Goal: Find specific page/section: Find specific page/section

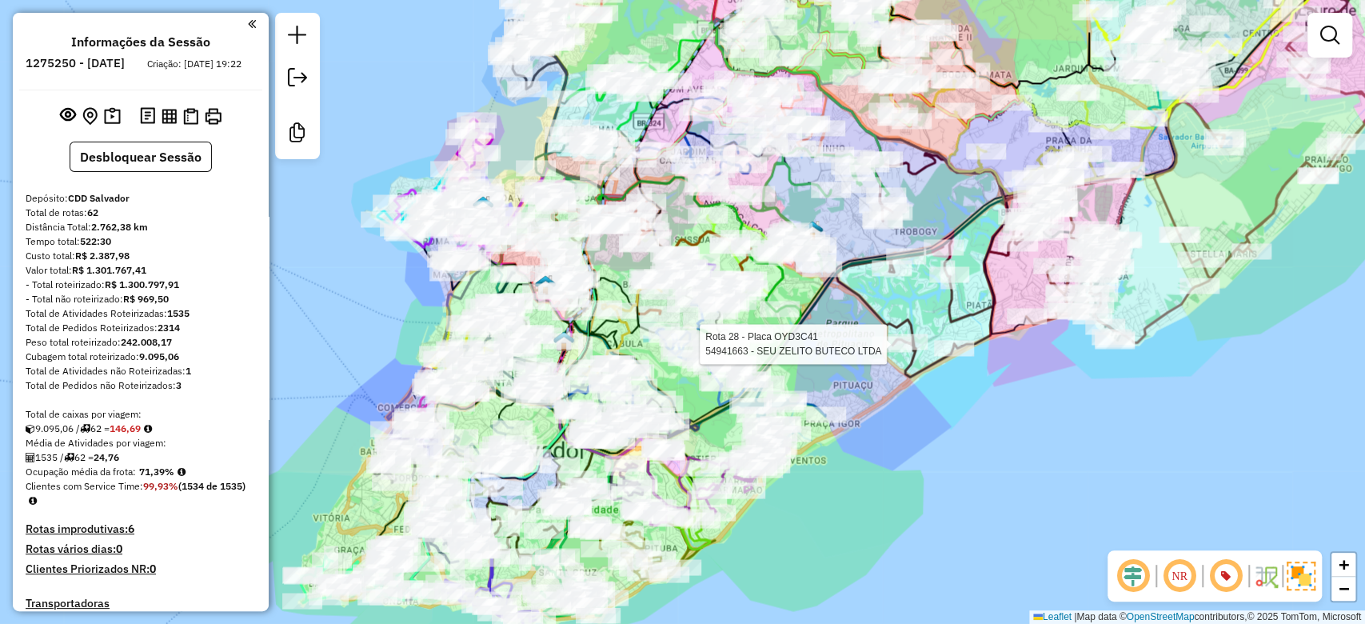
scroll to position [3971, 0]
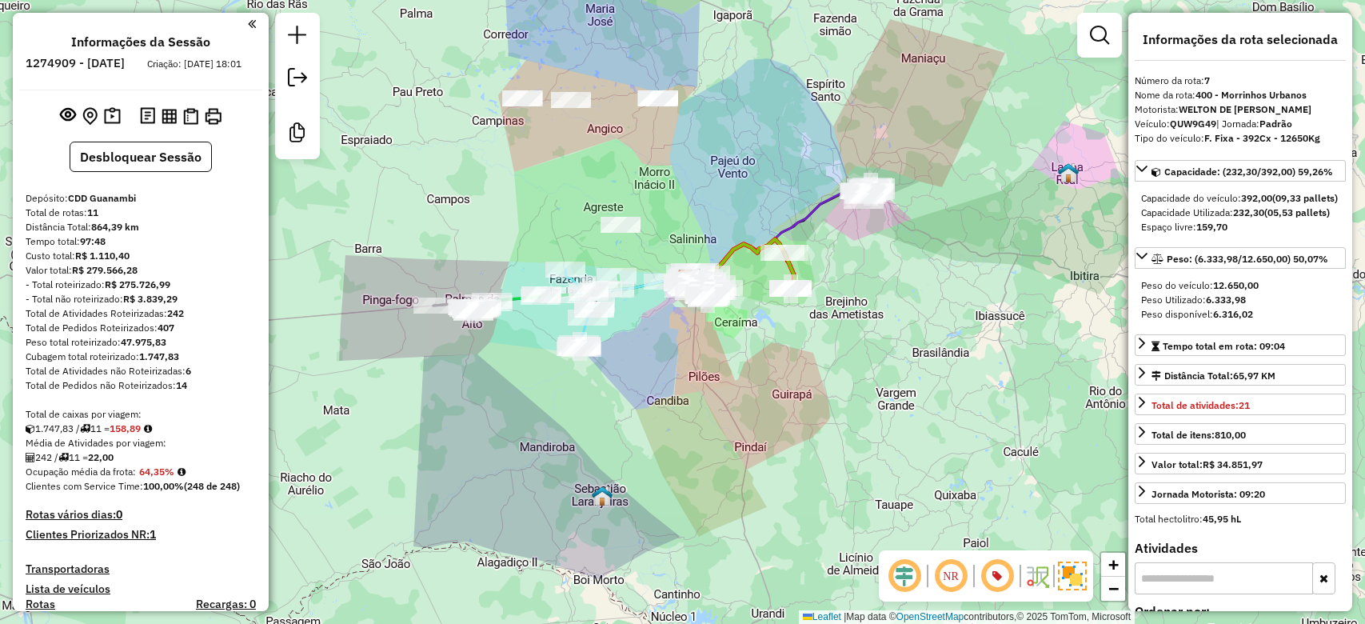
select select "*********"
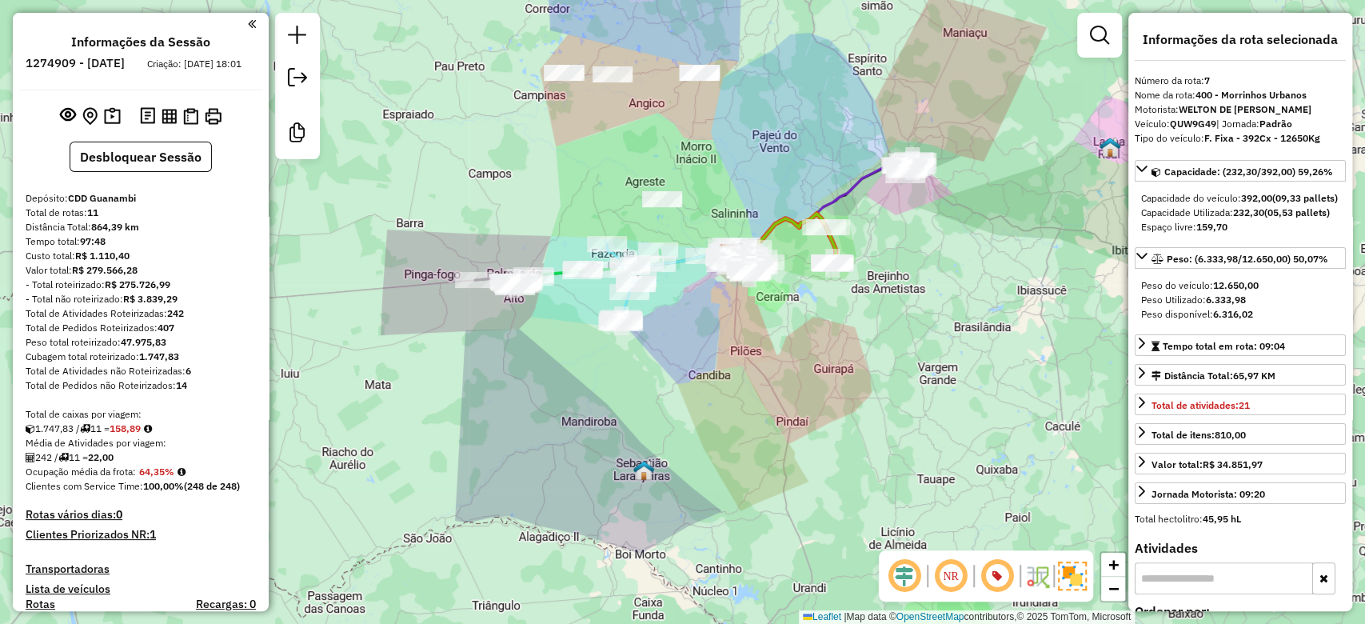
drag, startPoint x: 512, startPoint y: 234, endPoint x: 562, endPoint y: 207, distance: 56.9
click at [561, 207] on div "Janela de atendimento Grade de atendimento Capacidade Transportadoras Veículos …" at bounding box center [682, 312] width 1365 height 624
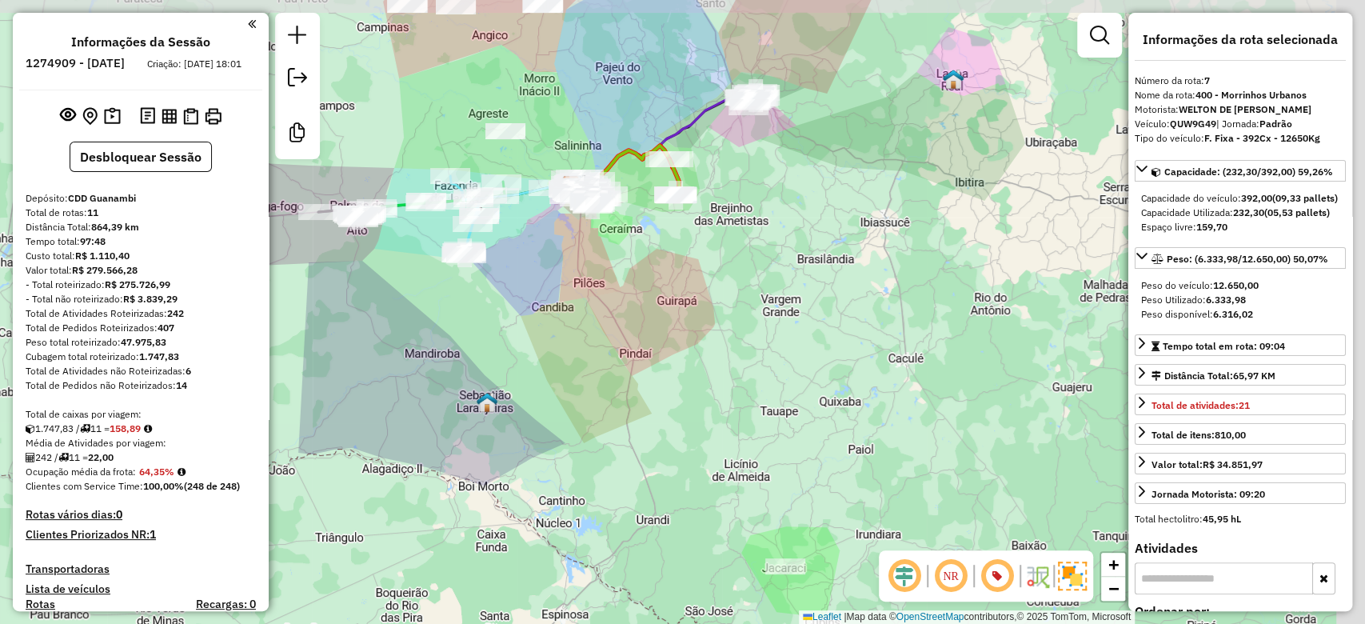
drag, startPoint x: 589, startPoint y: 301, endPoint x: 436, endPoint y: 322, distance: 154.2
click at [436, 322] on div "Janela de atendimento Grade de atendimento Capacidade Transportadoras Veículos …" at bounding box center [682, 312] width 1365 height 624
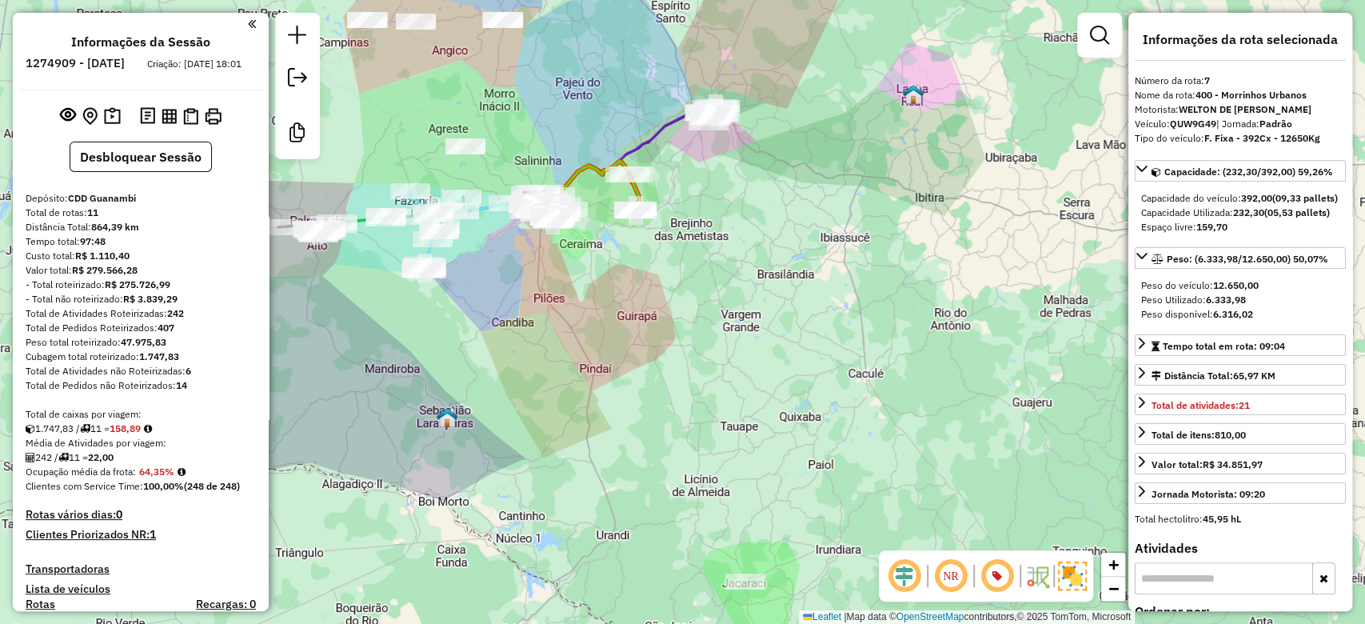
drag, startPoint x: 506, startPoint y: 340, endPoint x: 442, endPoint y: 369, distance: 70.2
click at [441, 369] on div "Janela de atendimento Grade de atendimento Capacidade Transportadoras Veículos …" at bounding box center [682, 312] width 1365 height 624
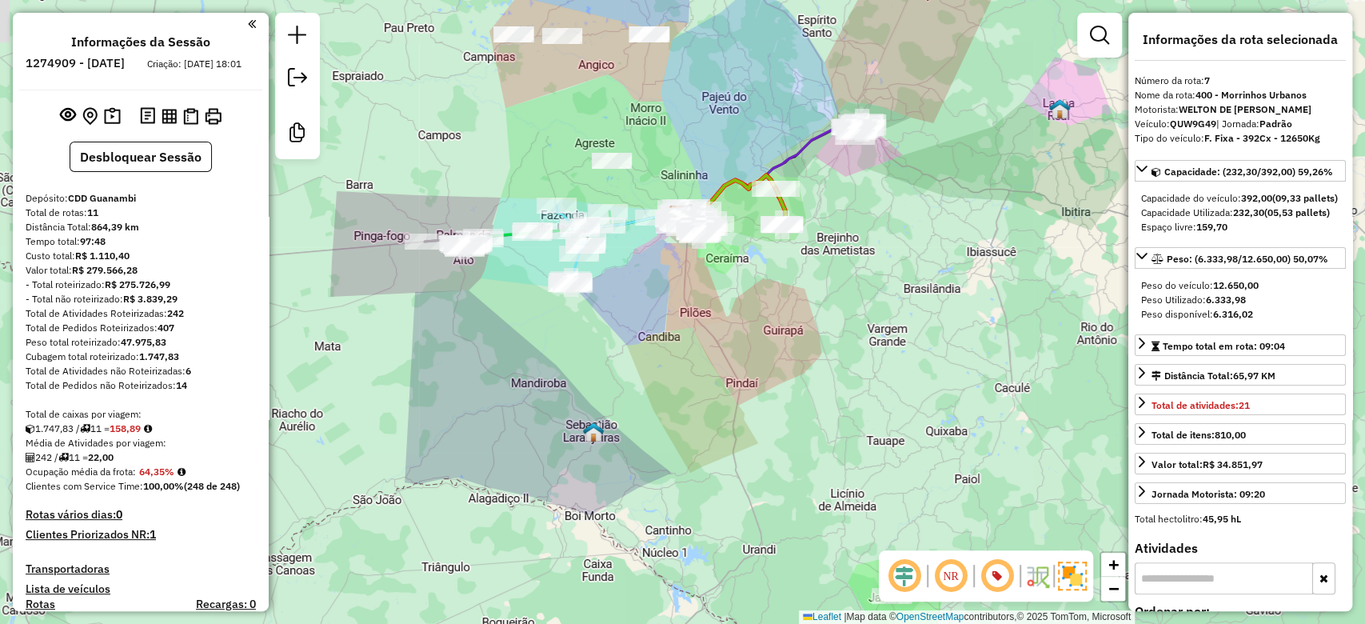
drag, startPoint x: 570, startPoint y: 330, endPoint x: 761, endPoint y: 314, distance: 191.8
click at [761, 315] on div "Janela de atendimento Grade de atendimento Capacidade Transportadoras Veículos …" at bounding box center [682, 312] width 1365 height 624
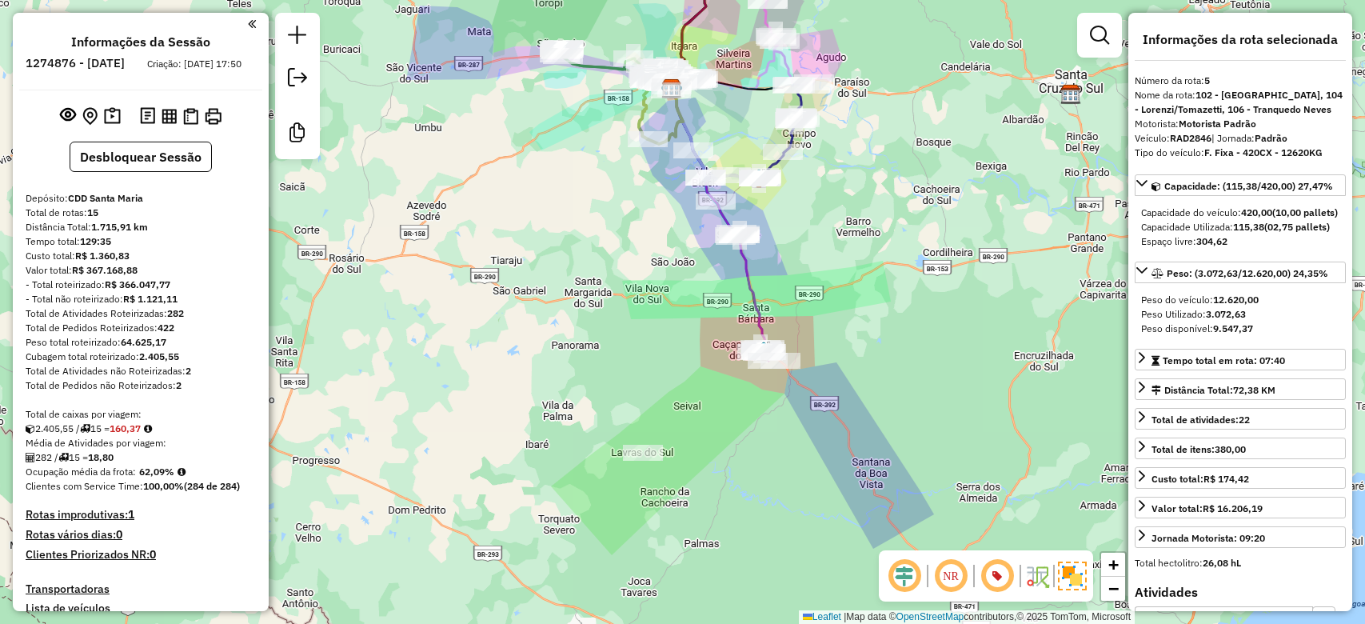
select select "**********"
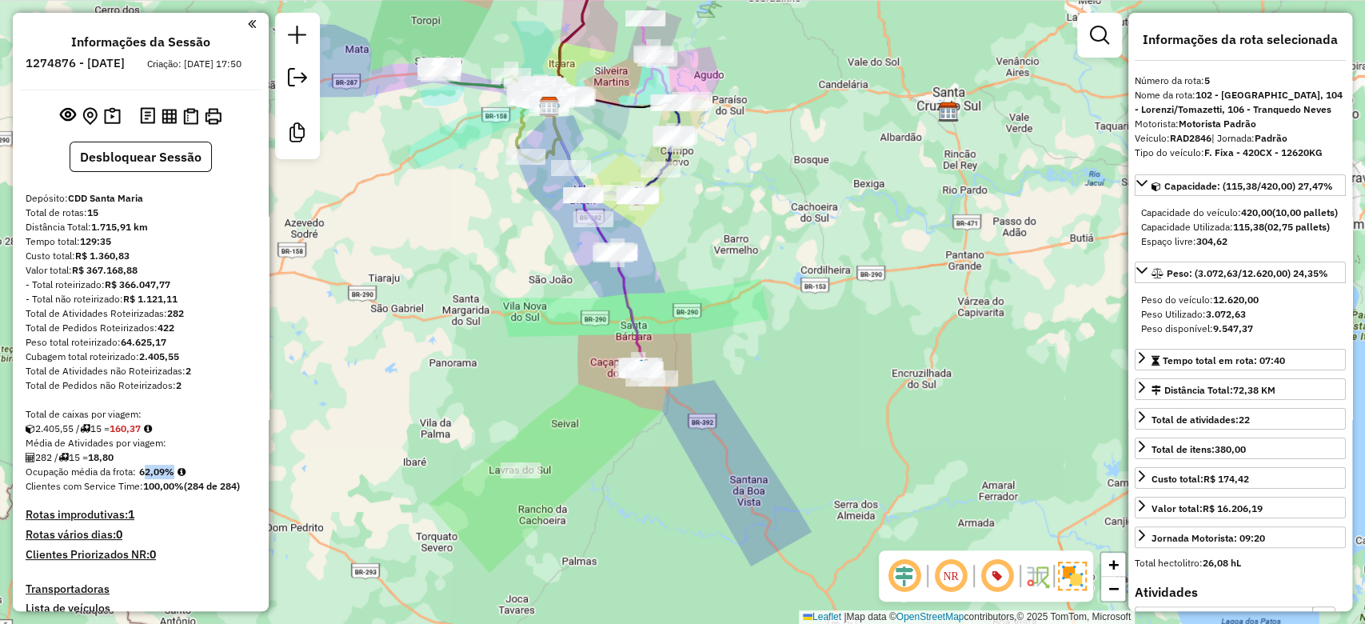
drag, startPoint x: 606, startPoint y: 205, endPoint x: 378, endPoint y: 217, distance: 228.3
click at [374, 215] on div "Janela de atendimento Grade de atendimento Capacidade Transportadoras Veículos …" at bounding box center [682, 312] width 1365 height 624
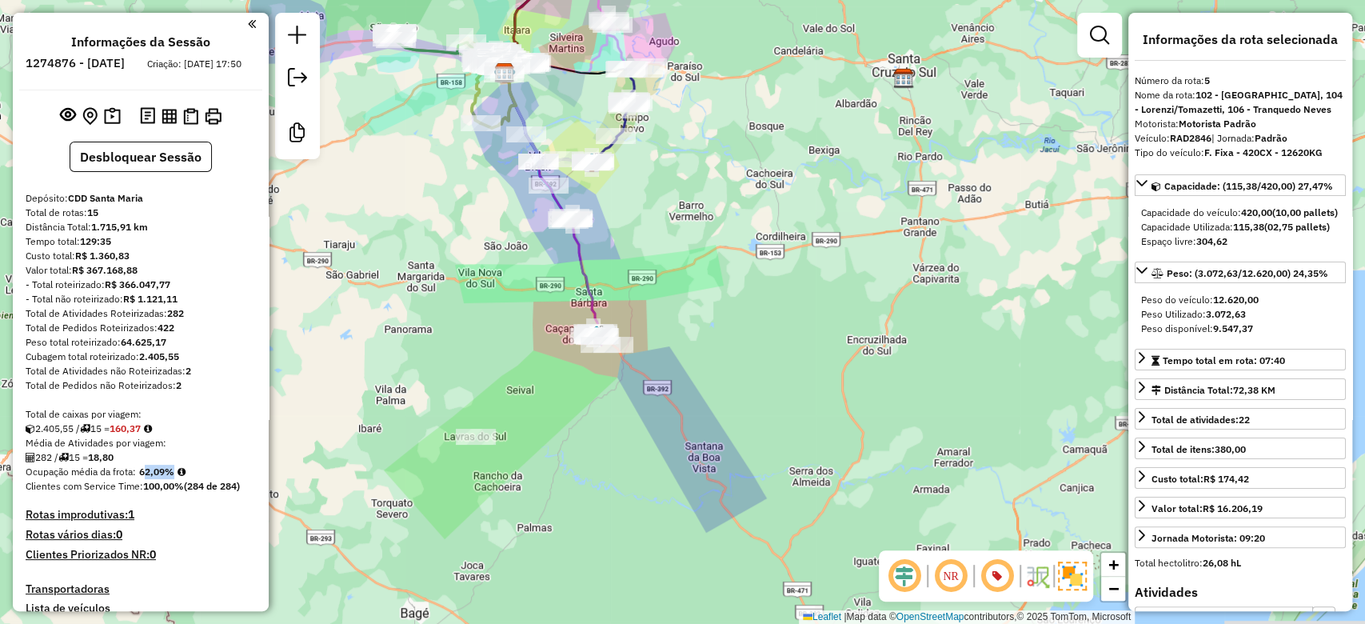
drag, startPoint x: 541, startPoint y: 278, endPoint x: 548, endPoint y: 270, distance: 10.8
click at [548, 270] on div "Janela de atendimento Grade de atendimento Capacidade Transportadoras Veículos …" at bounding box center [682, 312] width 1365 height 624
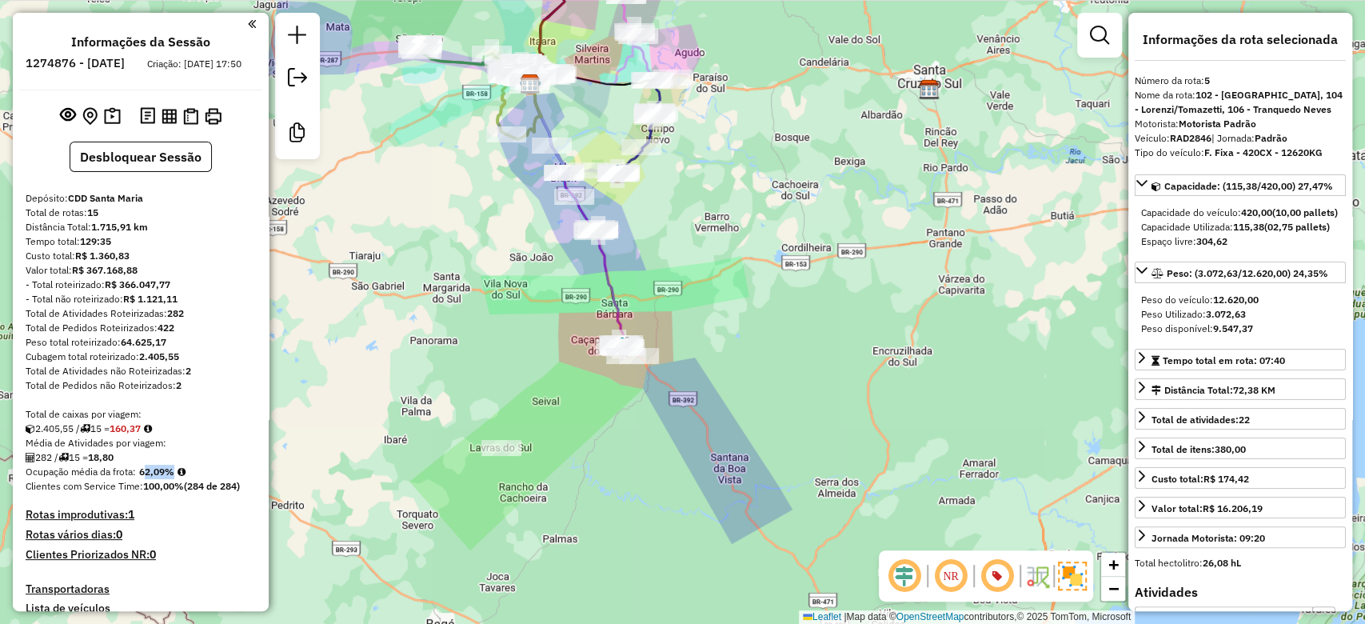
click at [507, 366] on div "Janela de atendimento Grade de atendimento Capacidade Transportadoras Veículos …" at bounding box center [682, 312] width 1365 height 624
